Goal: Task Accomplishment & Management: Use online tool/utility

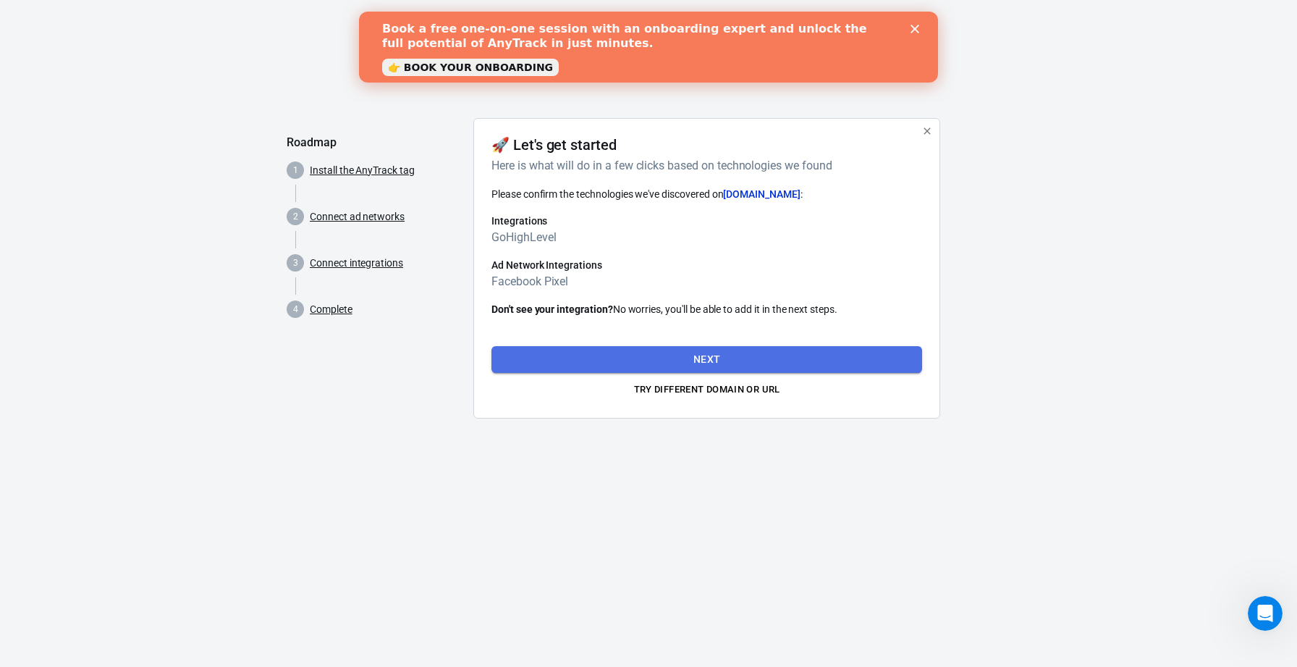
click at [673, 359] on button "Next" at bounding box center [706, 359] width 431 height 27
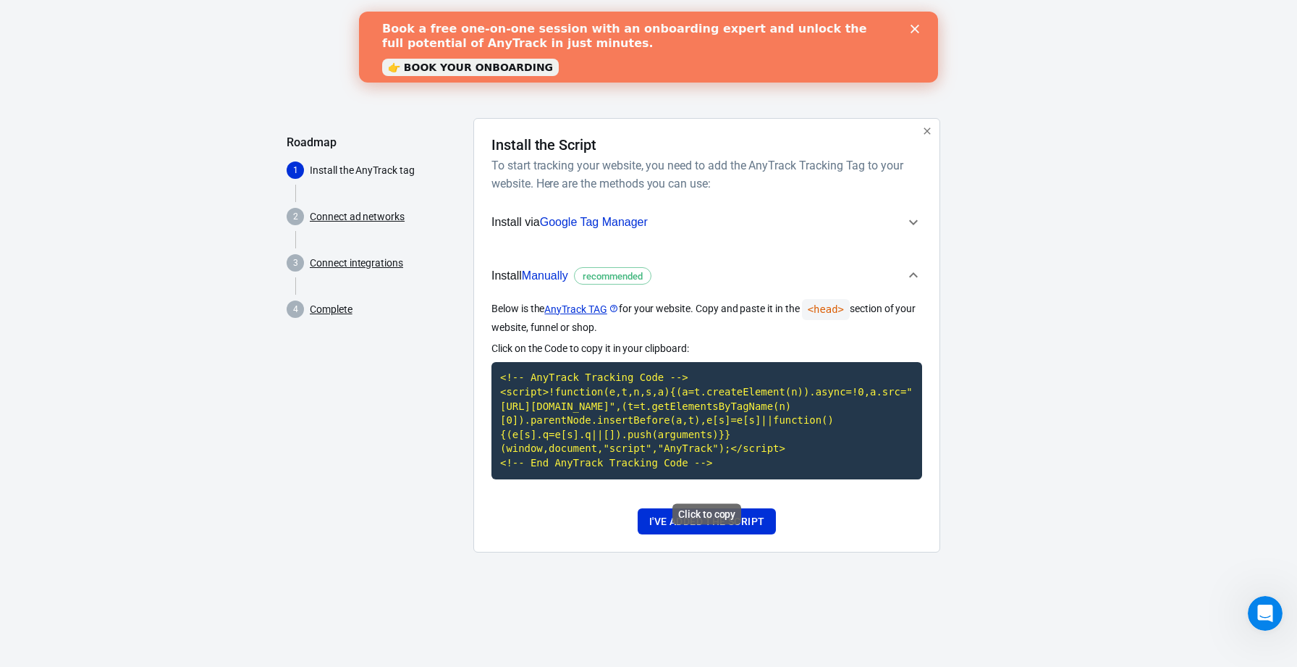
click at [725, 457] on code "<!-- AnyTrack Tracking Code --> <script>!function(e,t,n,s,a){(a=t.createElement…" at bounding box center [706, 420] width 431 height 117
click at [691, 535] on button "I've added the script" at bounding box center [707, 521] width 138 height 27
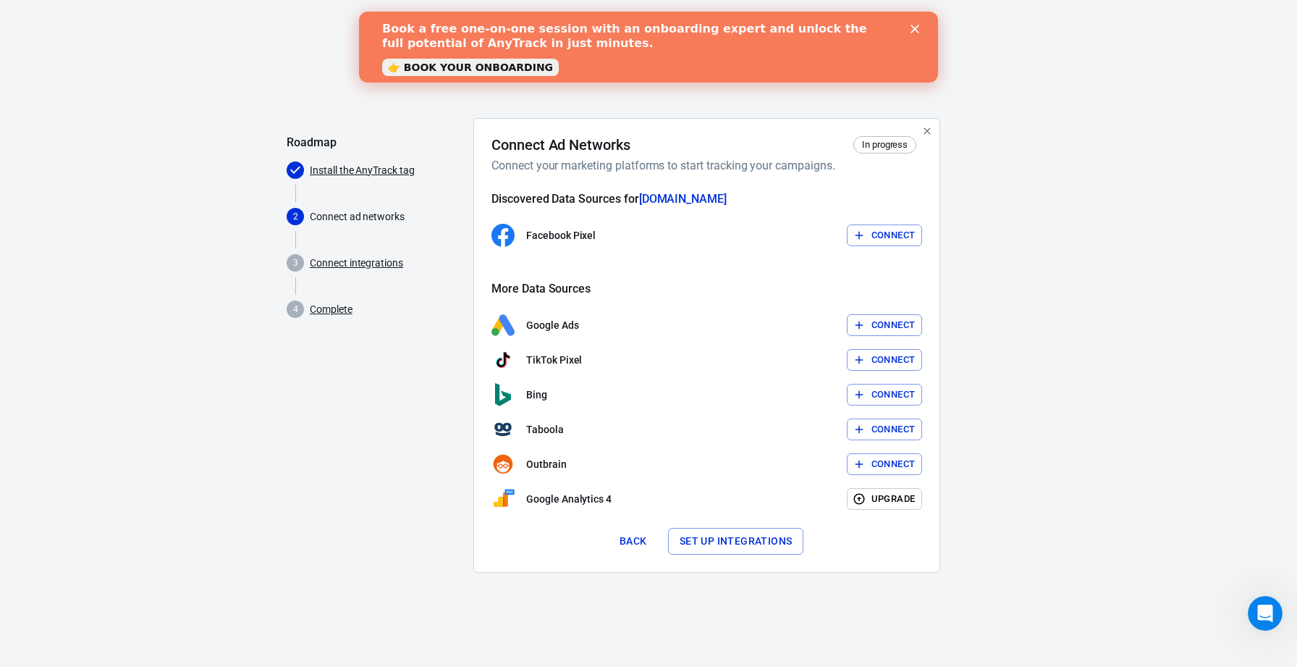
click at [867, 228] on button "Connect" at bounding box center [885, 235] width 76 height 22
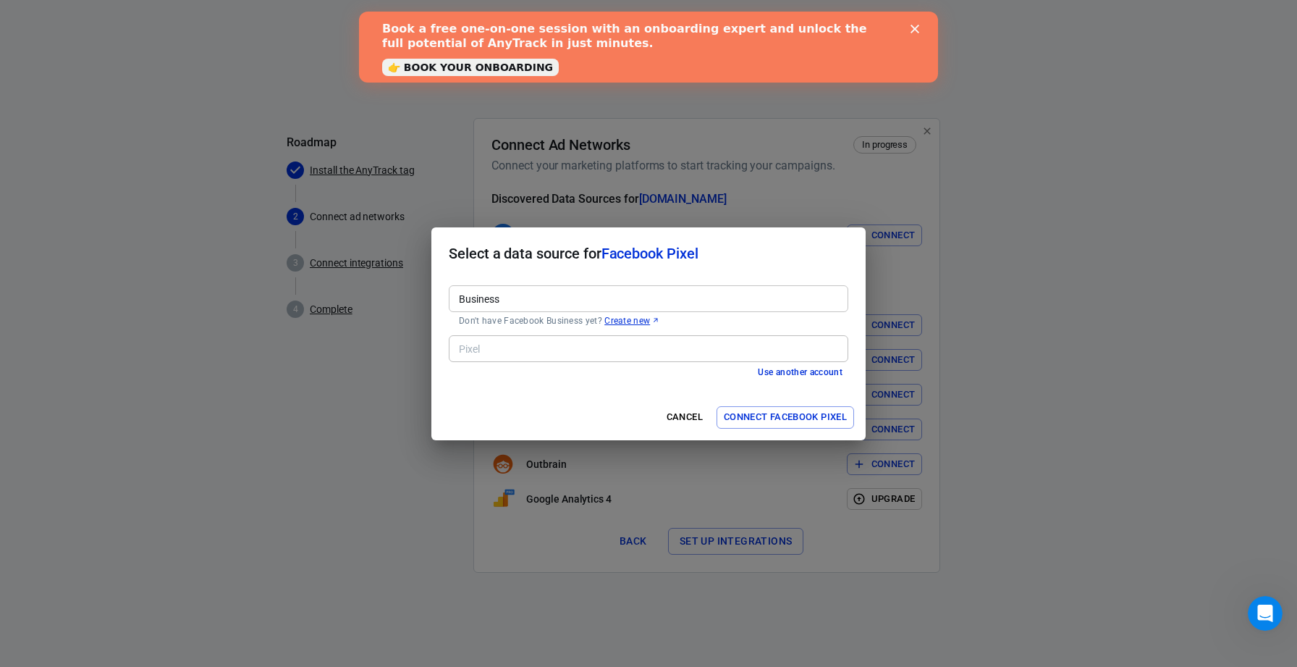
click at [733, 293] on input "Business" at bounding box center [647, 298] width 389 height 18
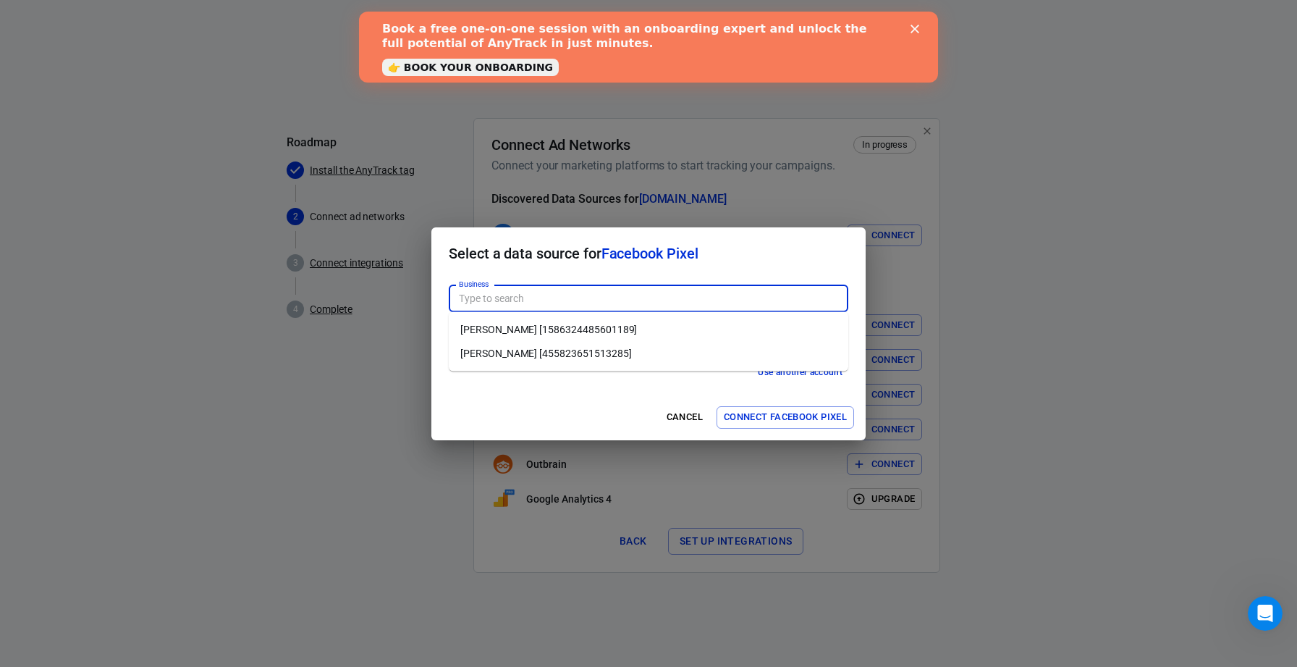
click at [692, 329] on li "[PERSON_NAME] [1586324485601189]" at bounding box center [649, 330] width 400 height 24
type input "[PERSON_NAME] [1586324485601189]"
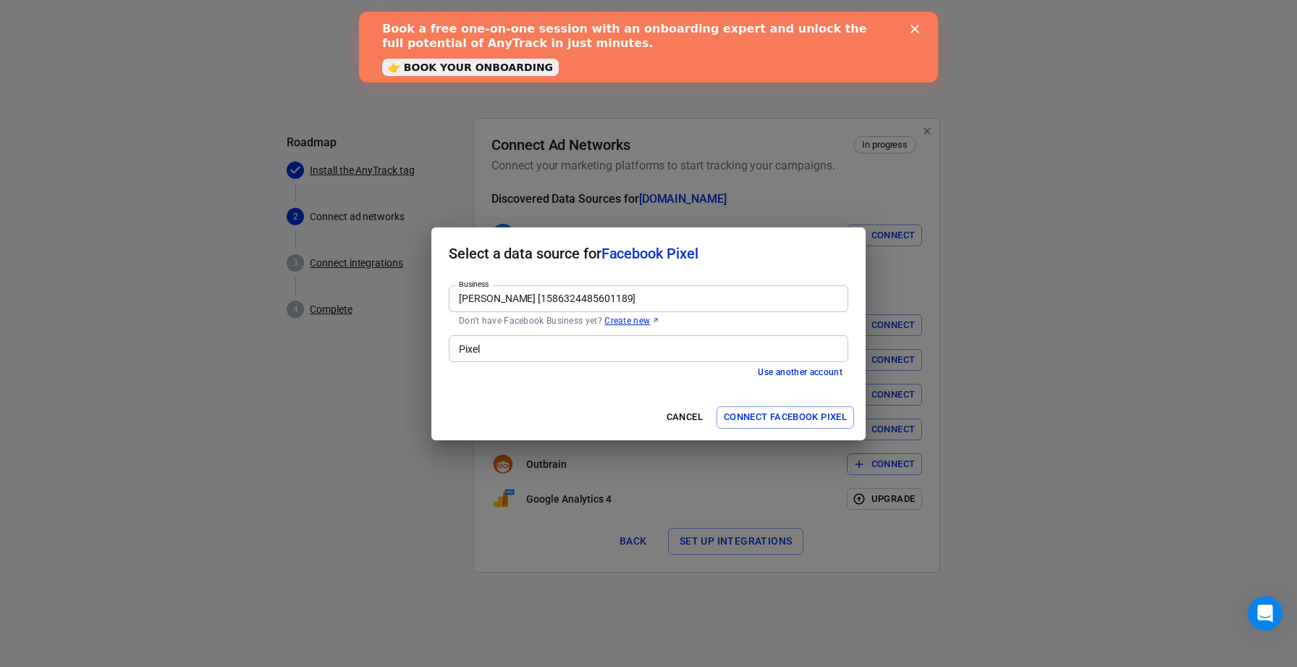
click at [664, 355] on input "Pixel" at bounding box center [647, 348] width 389 height 18
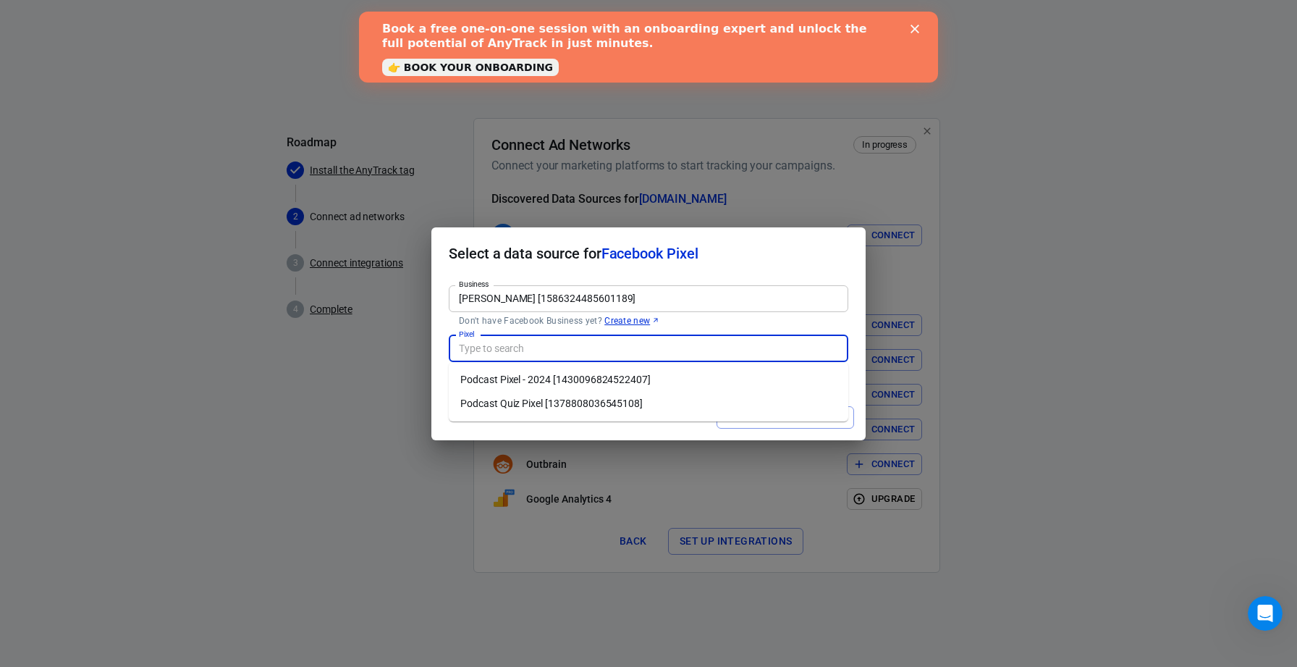
click at [646, 399] on li "Podcast Quiz Pixel [1378808036545108]" at bounding box center [649, 404] width 400 height 24
type input "Podcast Quiz Pixel [1378808036545108]"
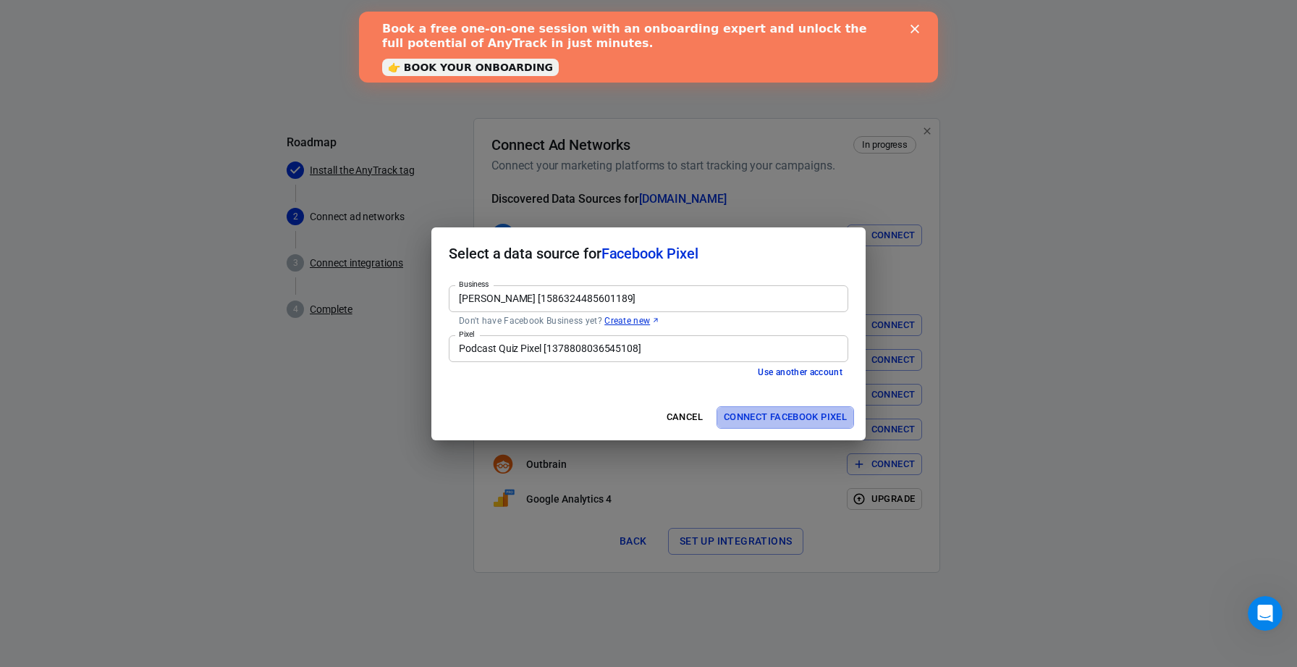
click at [754, 416] on button "Connect Facebook Pixel" at bounding box center [786, 417] width 138 height 22
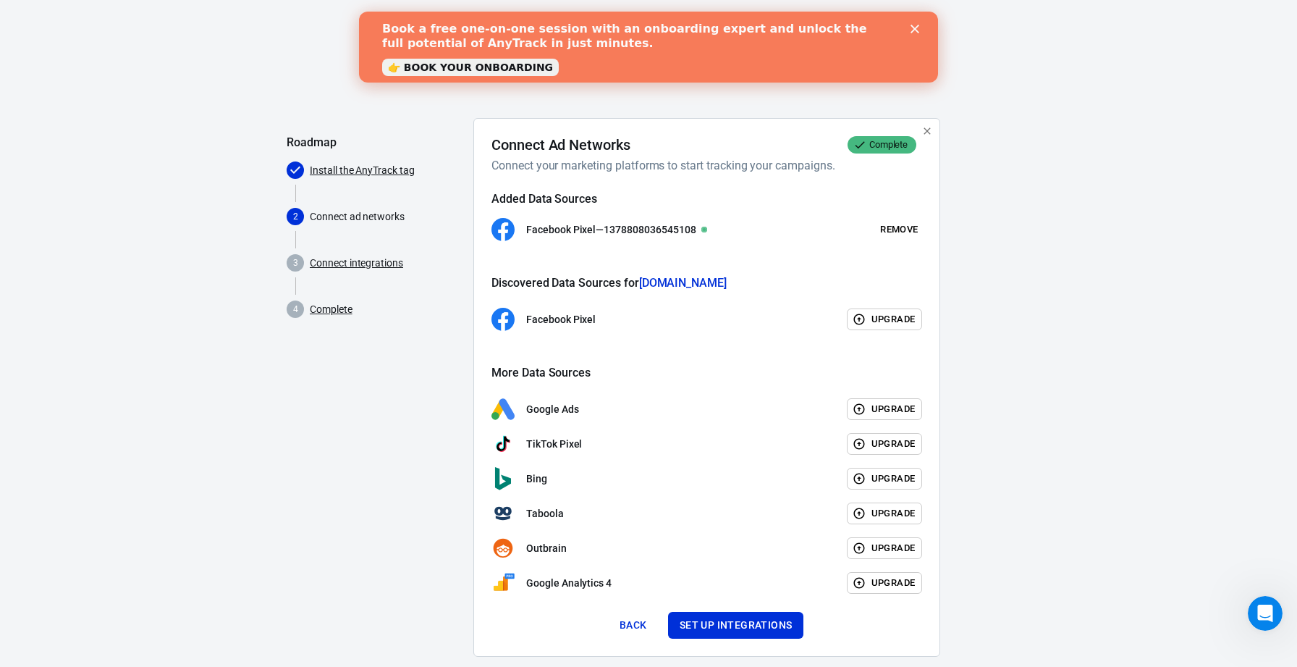
scroll to position [24, 0]
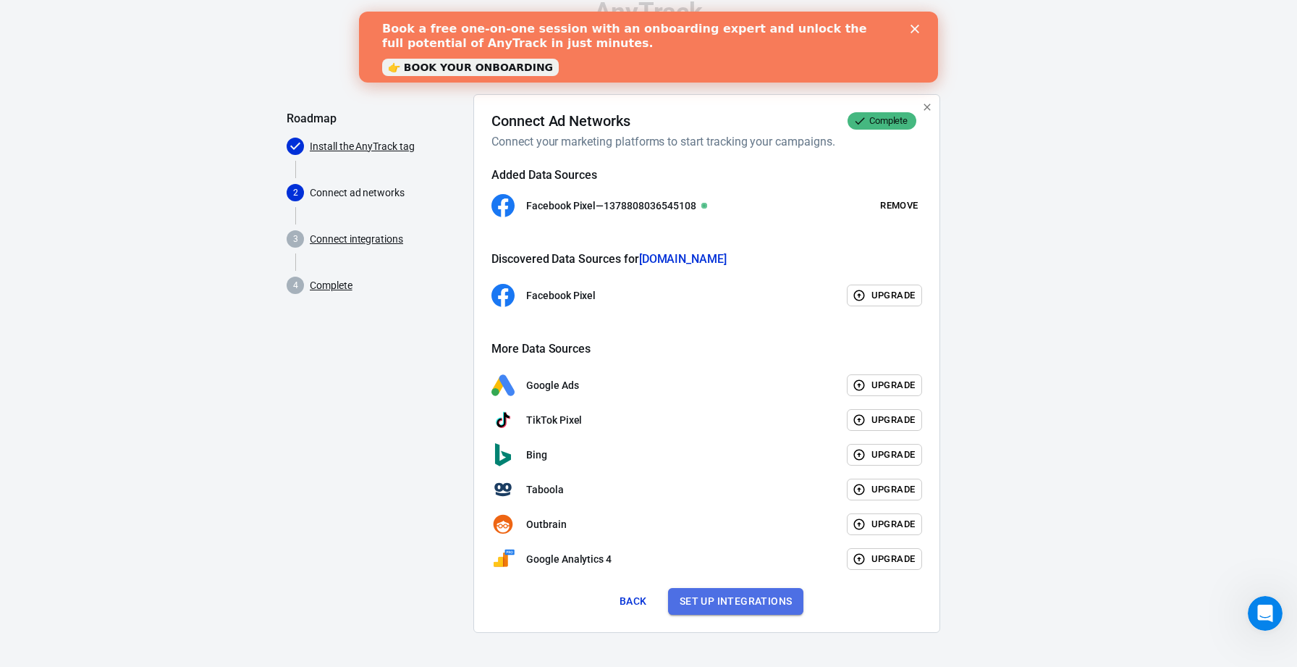
click at [751, 600] on button "Set up integrations" at bounding box center [736, 601] width 136 height 27
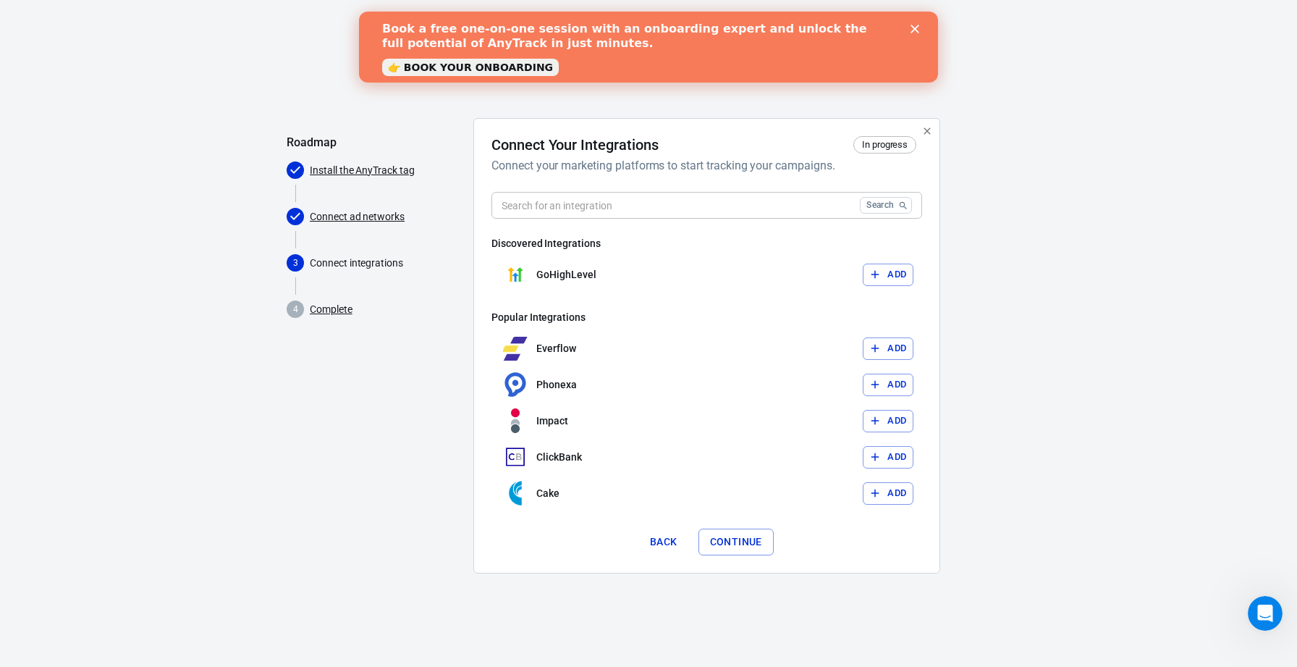
click at [719, 200] on input "text" at bounding box center [672, 205] width 363 height 27
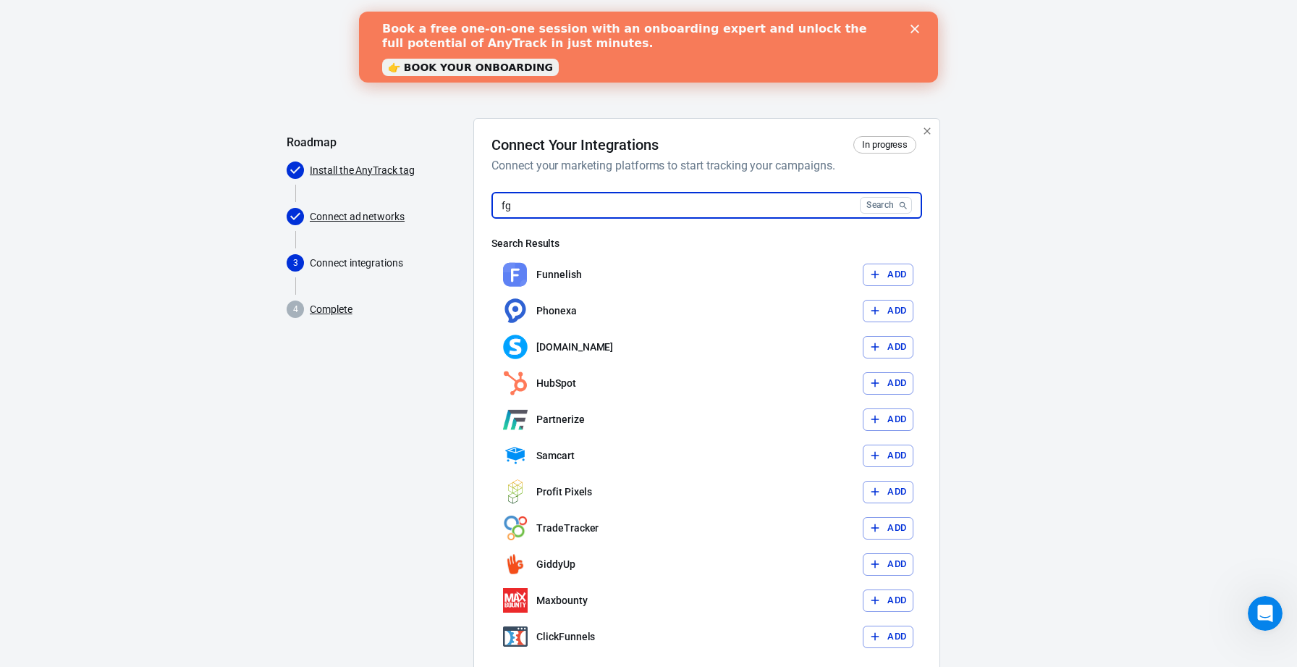
type input "f"
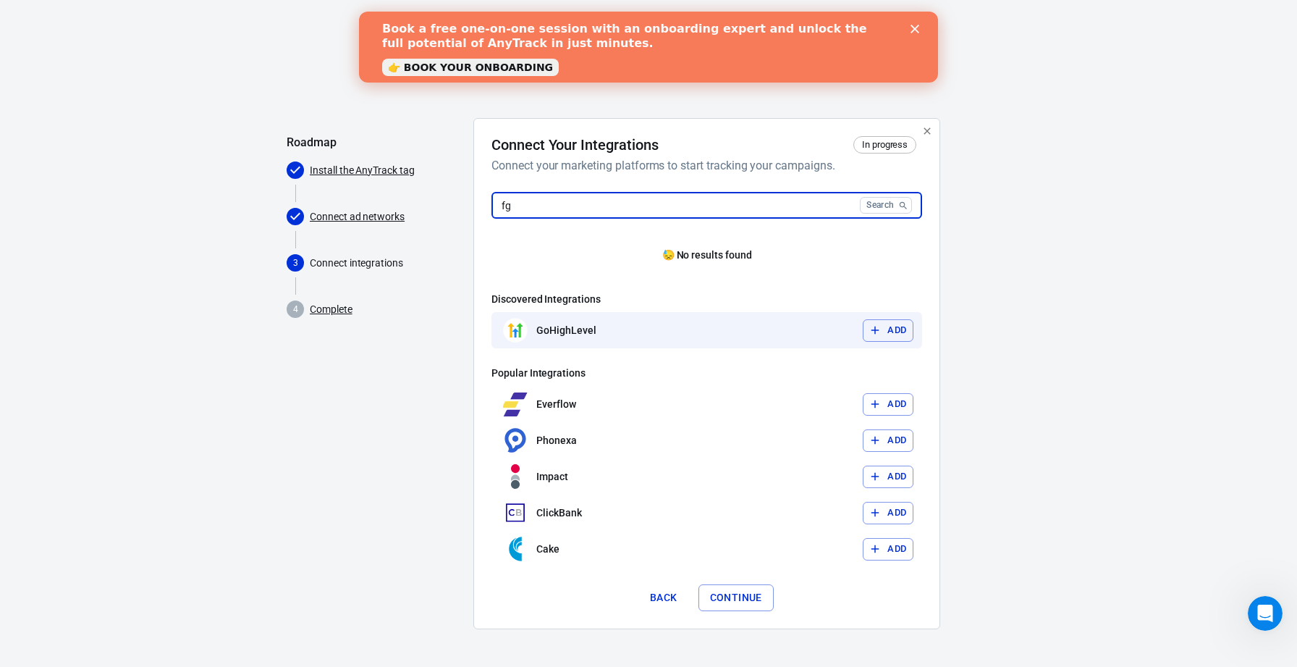
type input "fg"
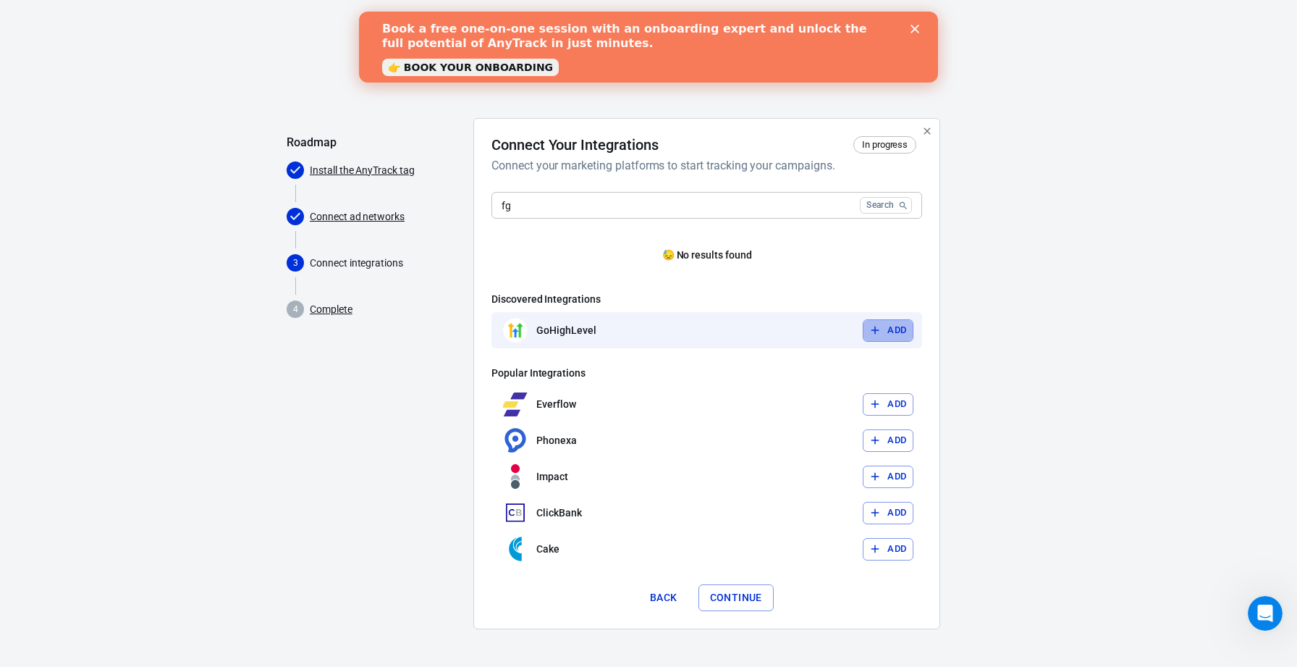
click at [888, 330] on button "Add" at bounding box center [888, 330] width 51 height 22
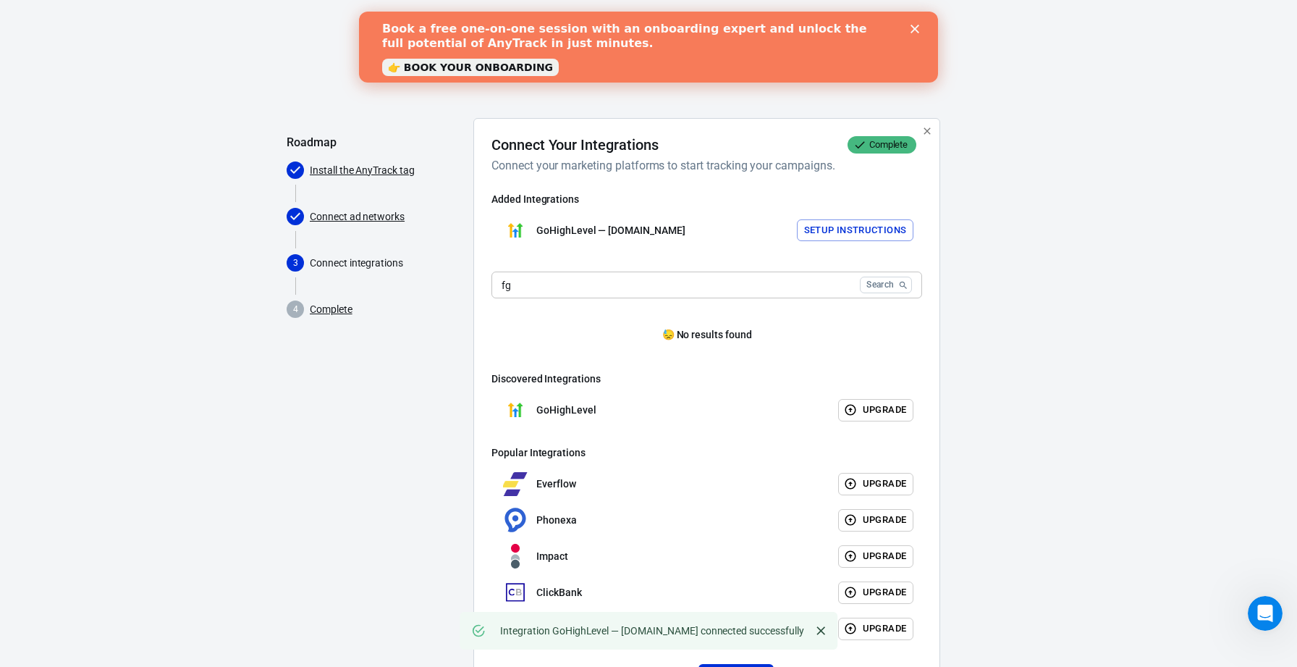
scroll to position [7, 0]
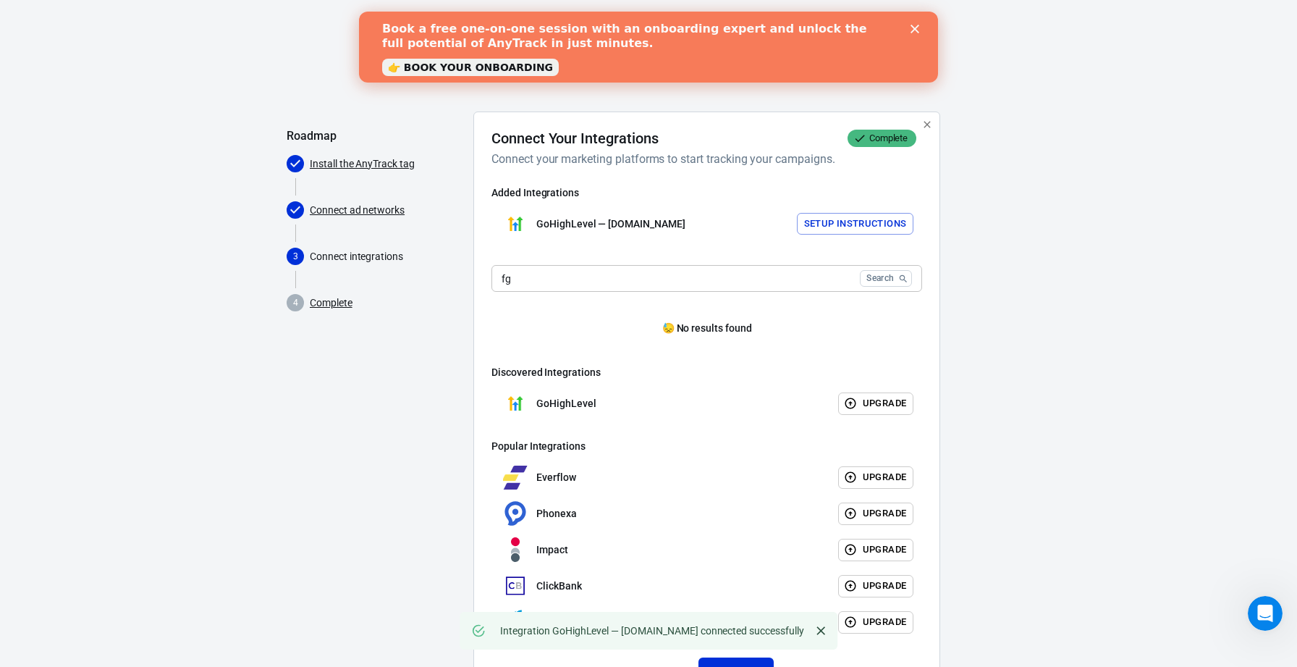
click at [850, 224] on button "Setup Instructions" at bounding box center [855, 224] width 117 height 22
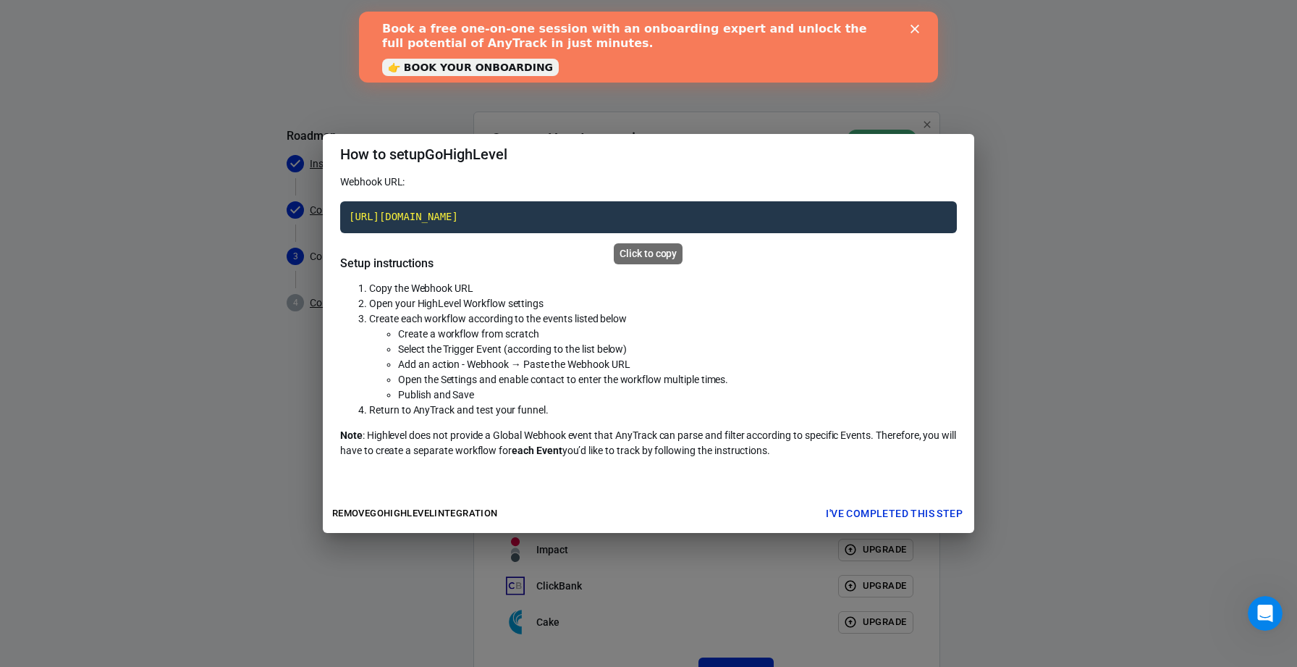
click at [767, 214] on code "[URL][DOMAIN_NAME]" at bounding box center [648, 217] width 617 height 32
click at [1031, 158] on div "How to setup GoHighLevel Webhook URL: [URL][DOMAIN_NAME] Setup instructions Cop…" at bounding box center [648, 333] width 1297 height 667
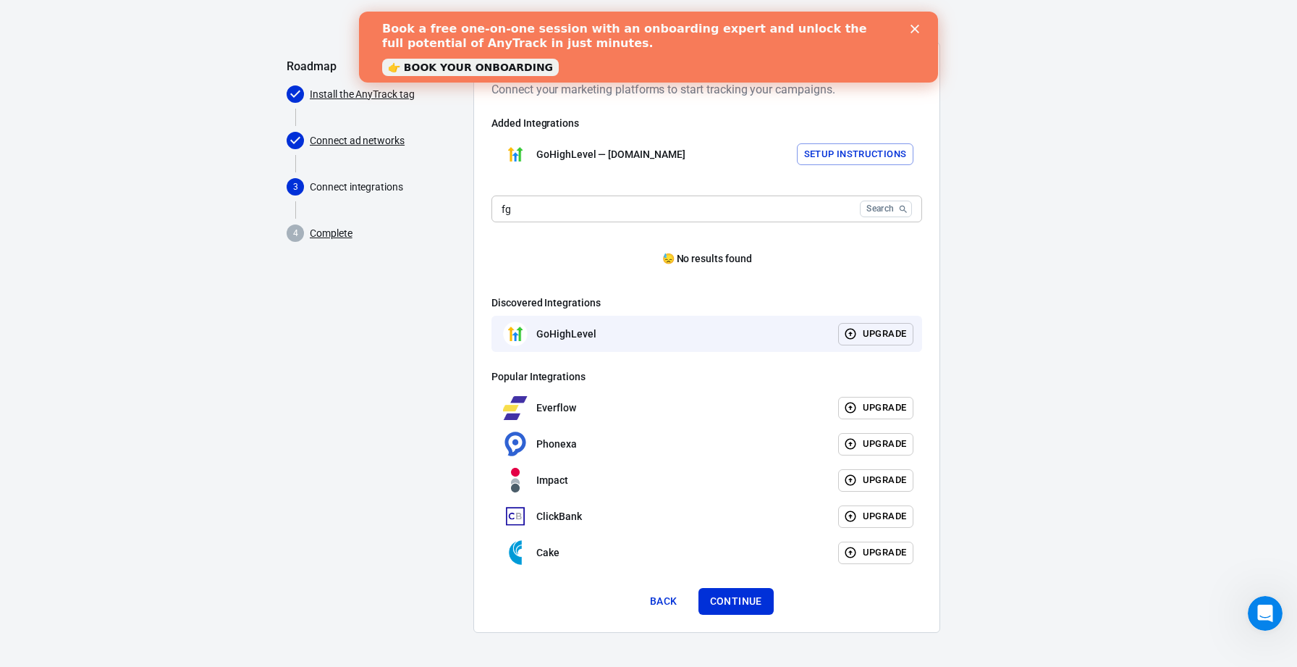
scroll to position [0, 0]
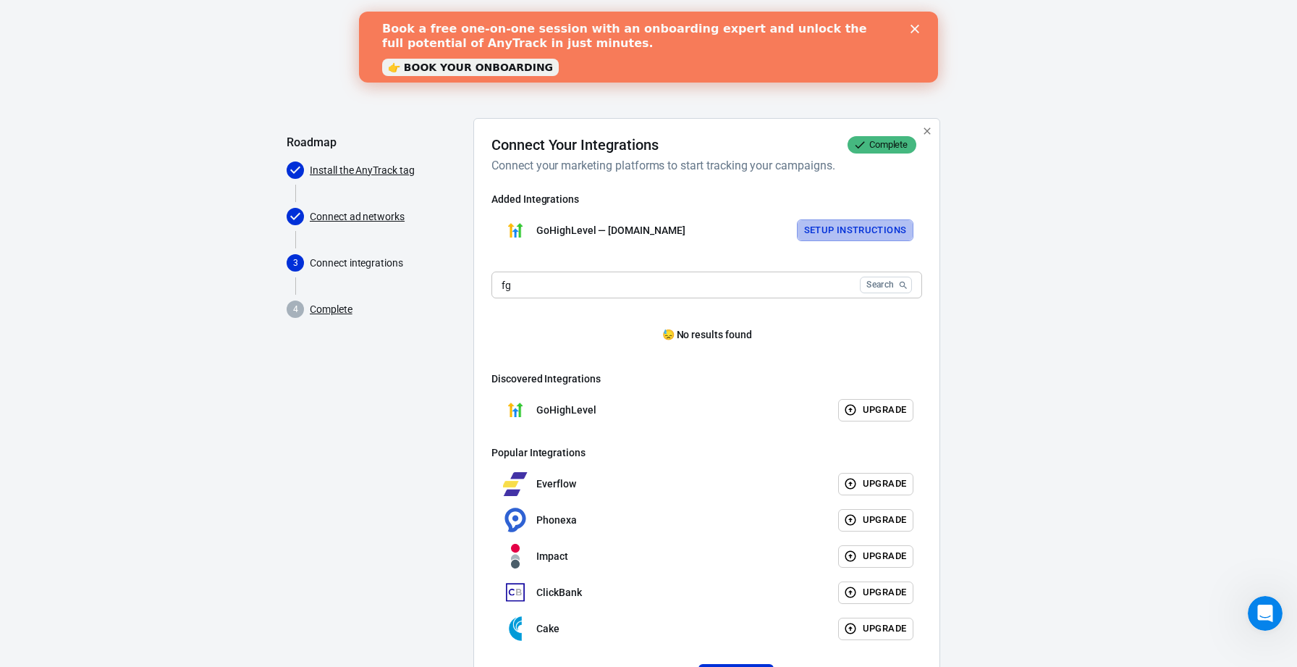
click at [838, 230] on button "Setup Instructions" at bounding box center [855, 230] width 117 height 22
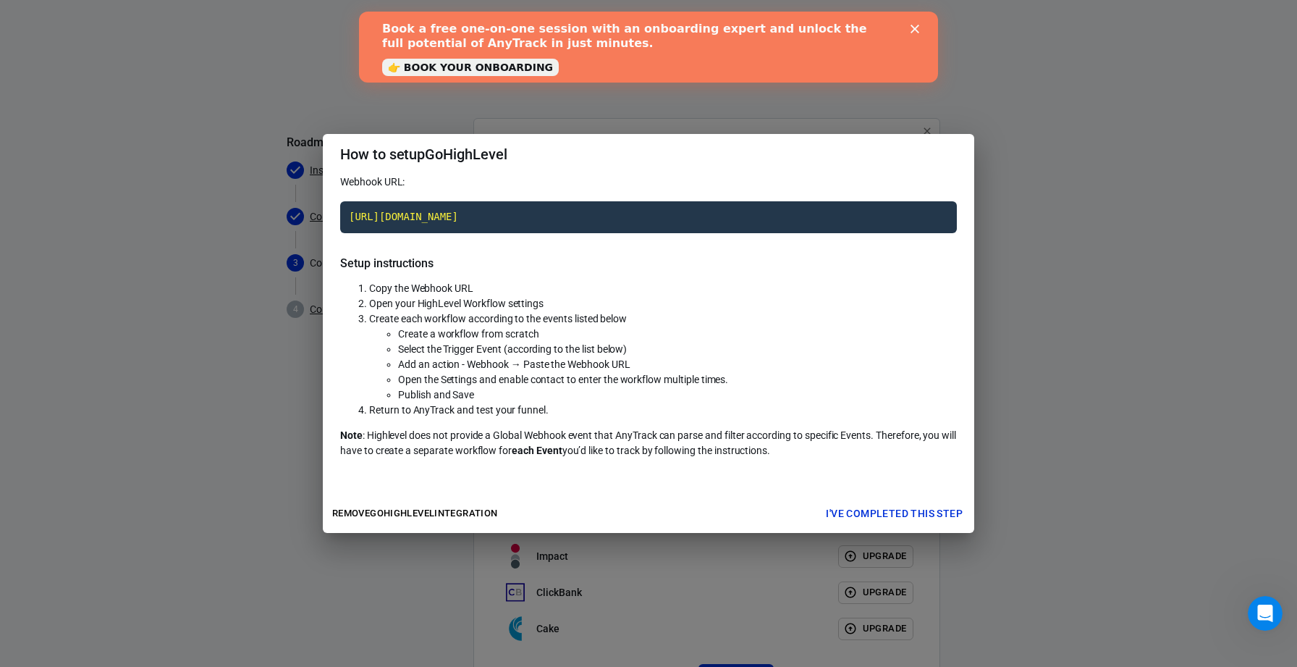
click at [989, 156] on div "How to setup GoHighLevel Webhook URL: [URL][DOMAIN_NAME] Setup instructions Cop…" at bounding box center [648, 333] width 1297 height 667
